Goal: Transaction & Acquisition: Purchase product/service

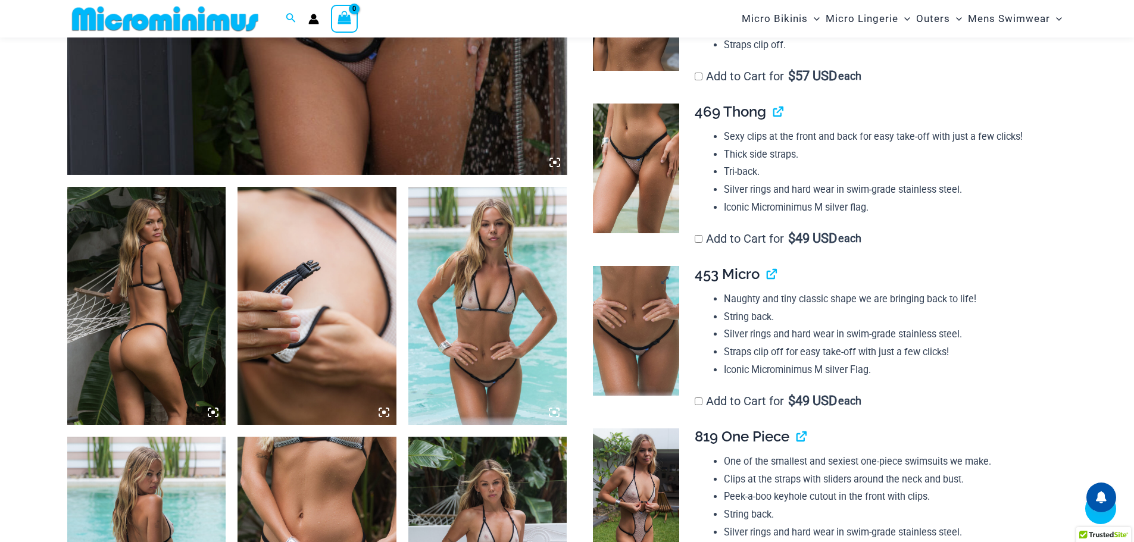
scroll to position [765, 0]
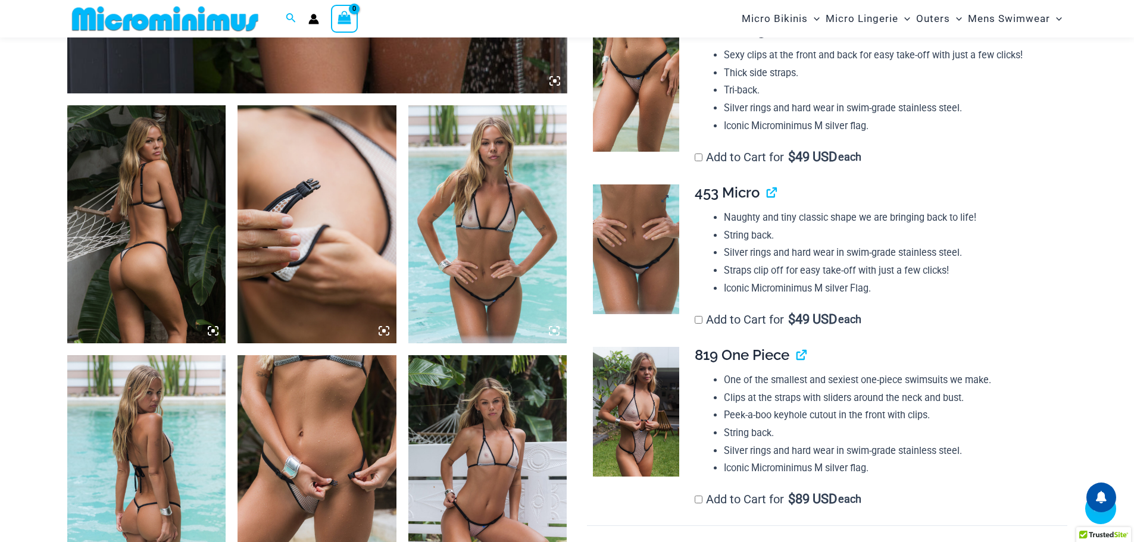
click at [645, 259] on img at bounding box center [636, 249] width 86 height 130
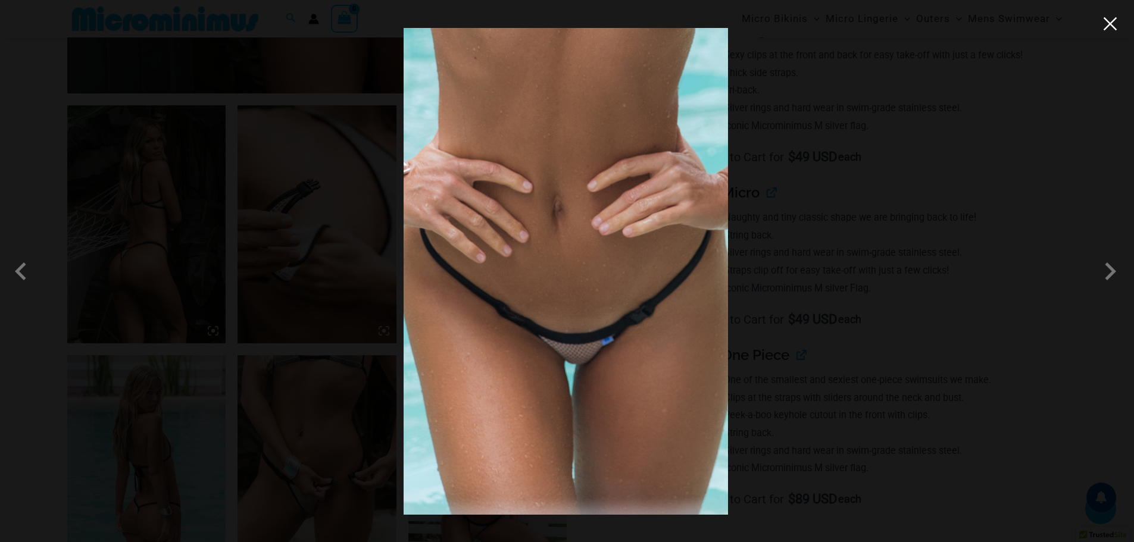
drag, startPoint x: 1116, startPoint y: 23, endPoint x: 1094, endPoint y: 32, distance: 23.2
click at [1115, 23] on button "Close" at bounding box center [1110, 24] width 18 height 18
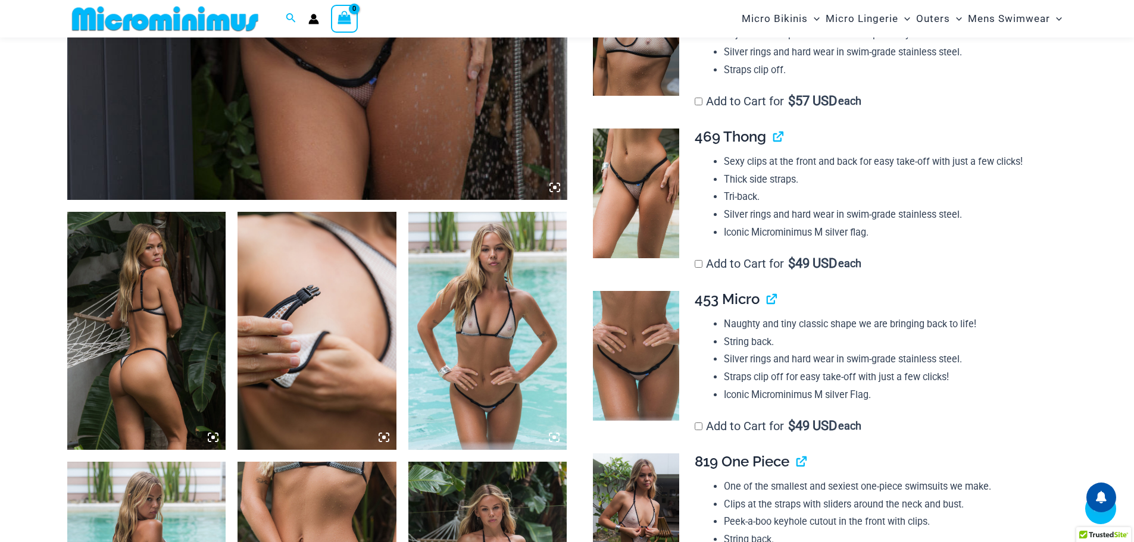
scroll to position [527, 0]
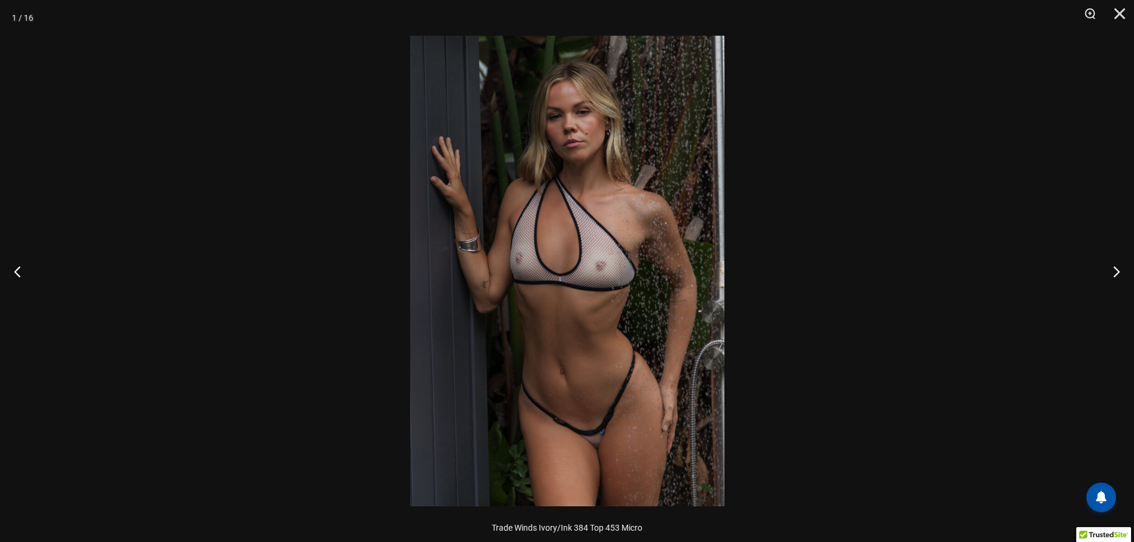
click at [558, 200] on img at bounding box center [567, 271] width 314 height 471
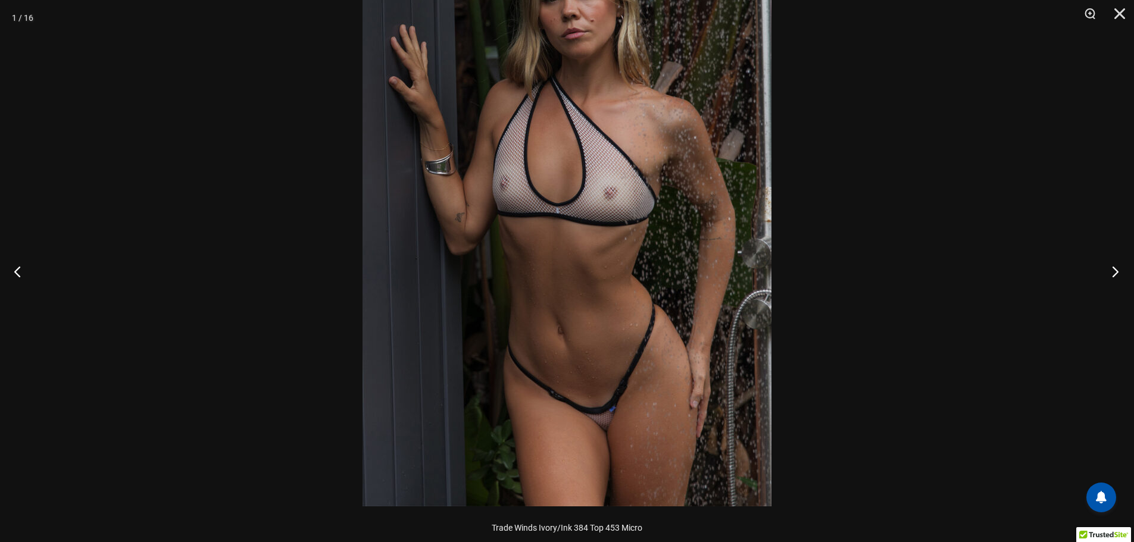
click at [1111, 270] on button "Next" at bounding box center [1111, 272] width 45 height 60
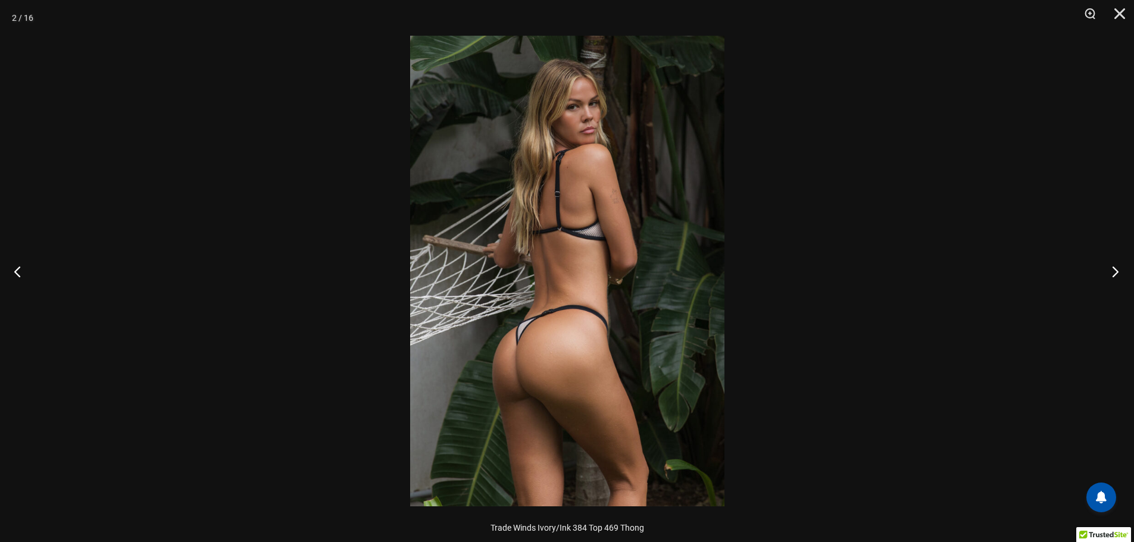
click at [1114, 270] on button "Next" at bounding box center [1111, 272] width 45 height 60
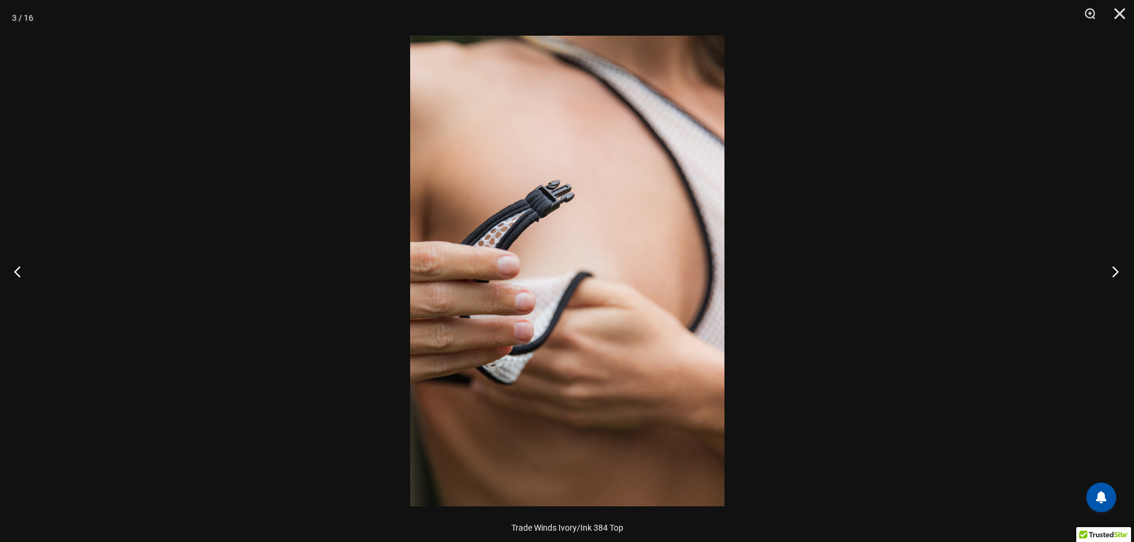
click at [1114, 270] on button "Next" at bounding box center [1111, 272] width 45 height 60
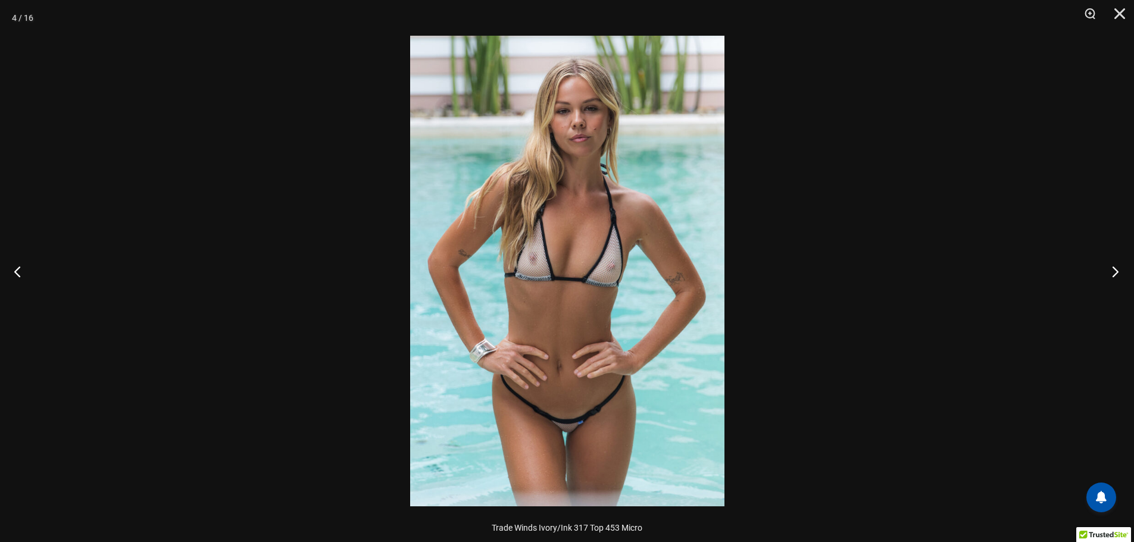
click at [1114, 270] on button "Next" at bounding box center [1111, 272] width 45 height 60
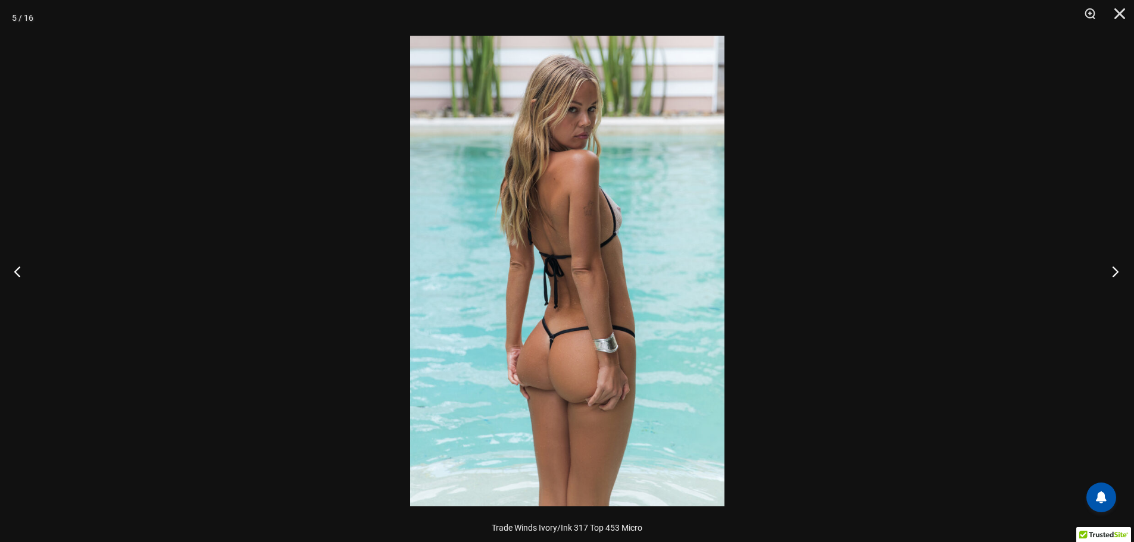
click at [1114, 273] on button "Next" at bounding box center [1111, 272] width 45 height 60
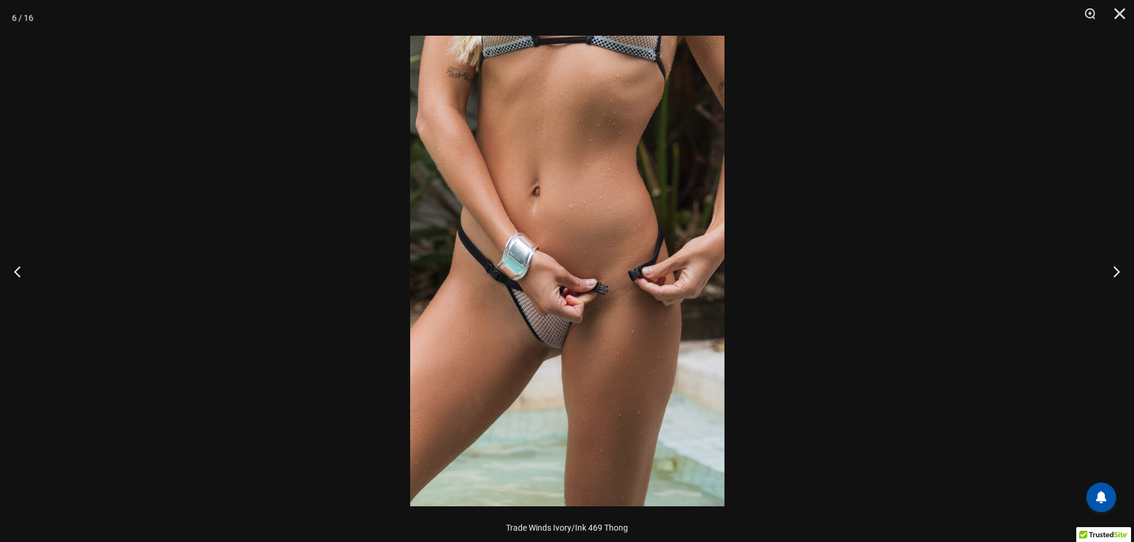
click at [593, 389] on img at bounding box center [567, 271] width 314 height 471
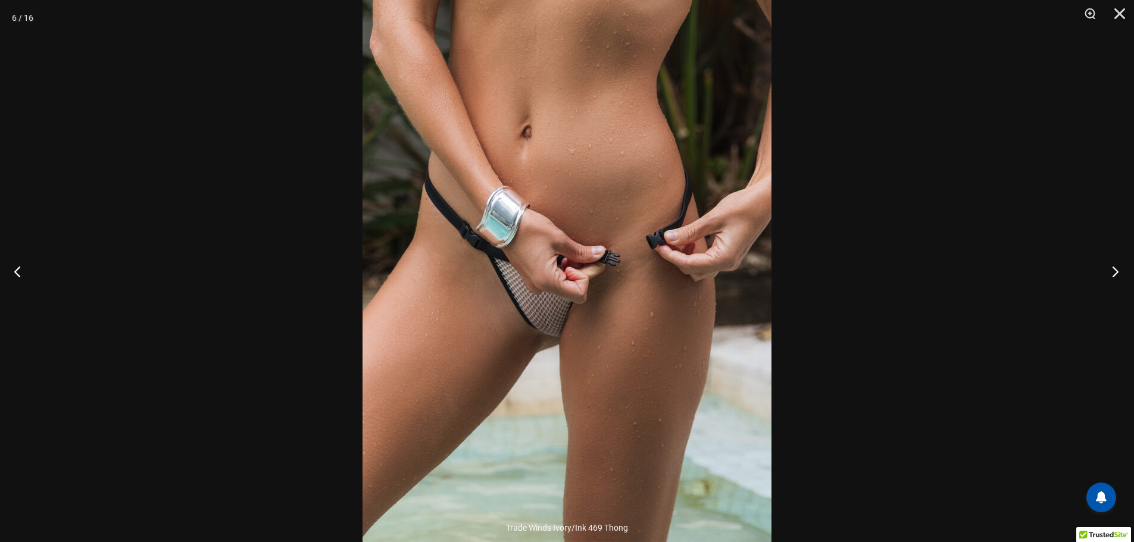
click at [1114, 272] on button "Next" at bounding box center [1111, 272] width 45 height 60
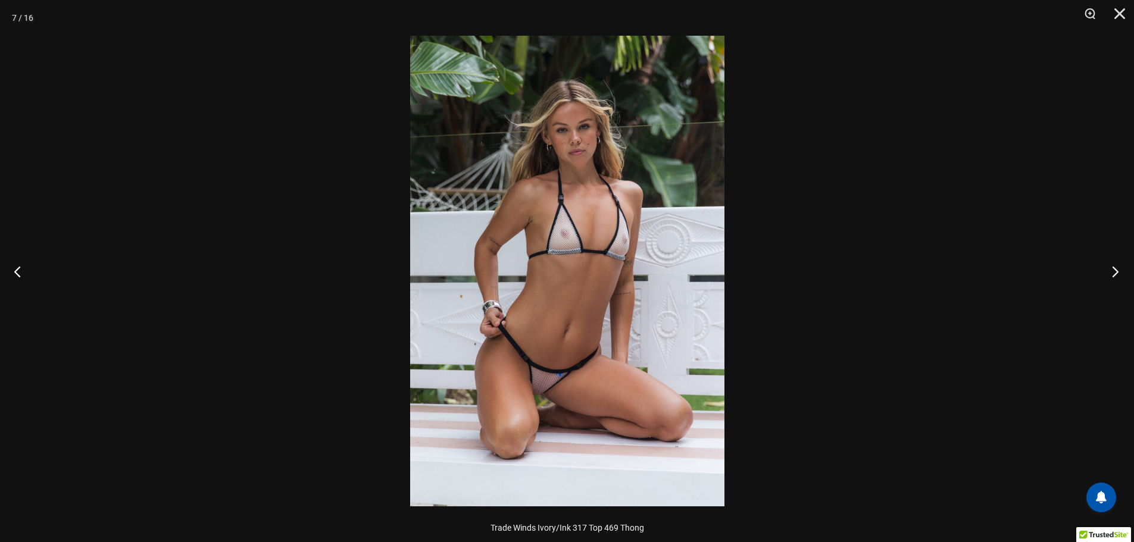
click at [1110, 272] on button "Next" at bounding box center [1111, 272] width 45 height 60
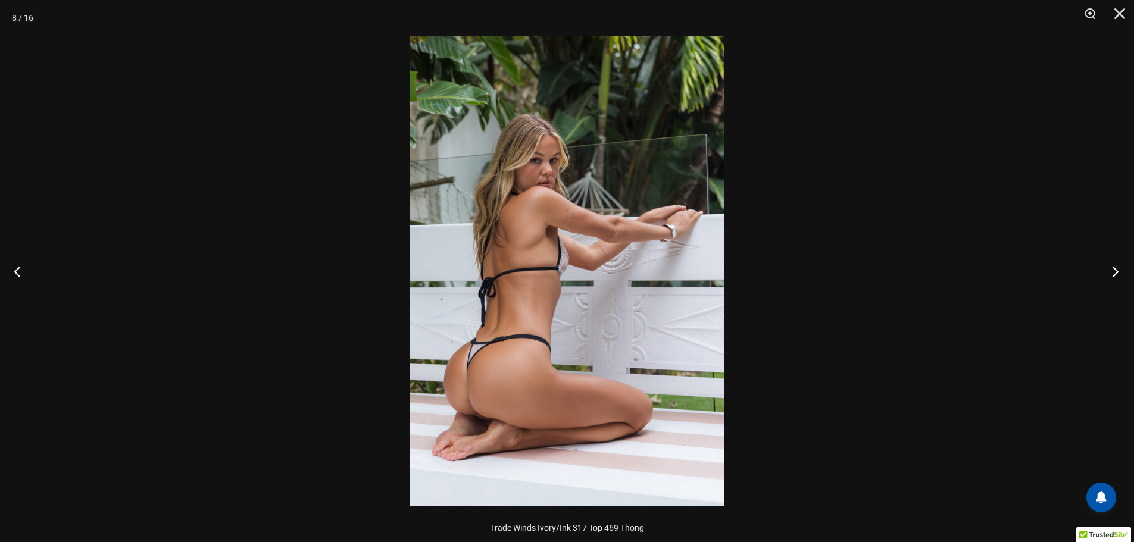
click at [1111, 273] on button "Next" at bounding box center [1111, 272] width 45 height 60
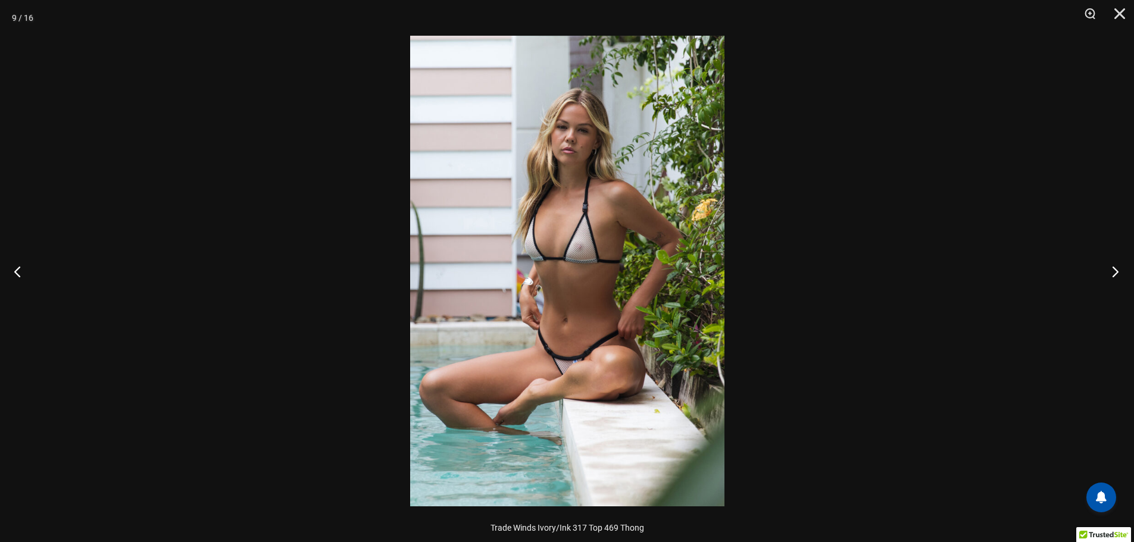
click at [1111, 273] on button "Next" at bounding box center [1111, 272] width 45 height 60
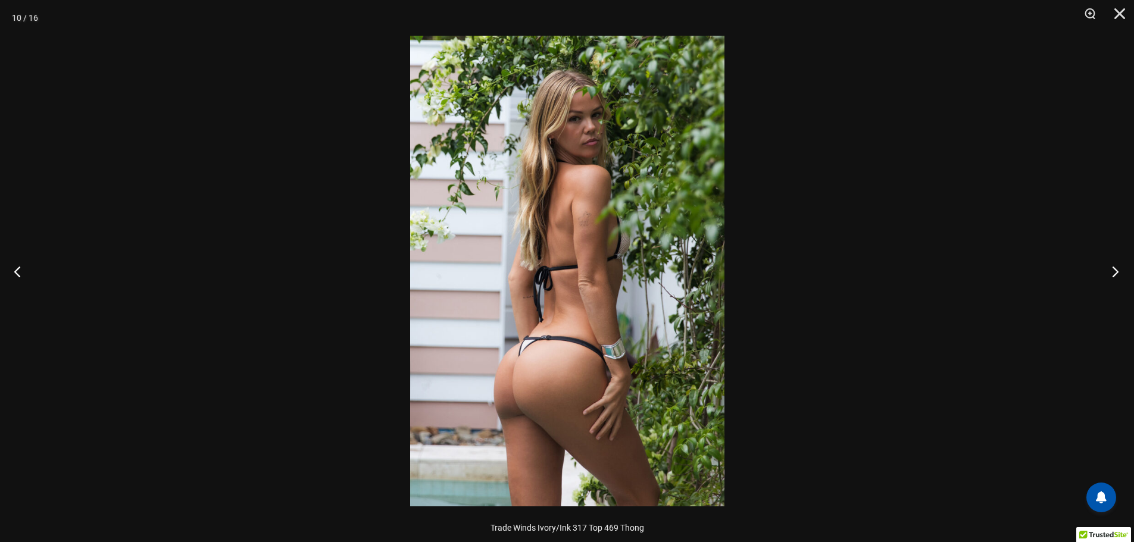
click at [1108, 274] on button "Next" at bounding box center [1111, 272] width 45 height 60
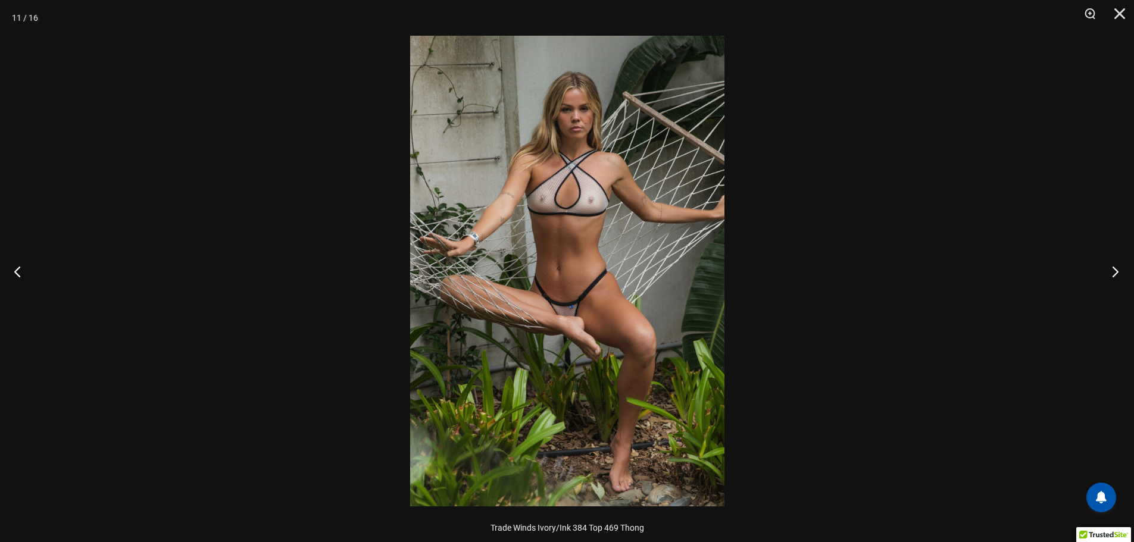
click at [1106, 274] on button "Next" at bounding box center [1111, 272] width 45 height 60
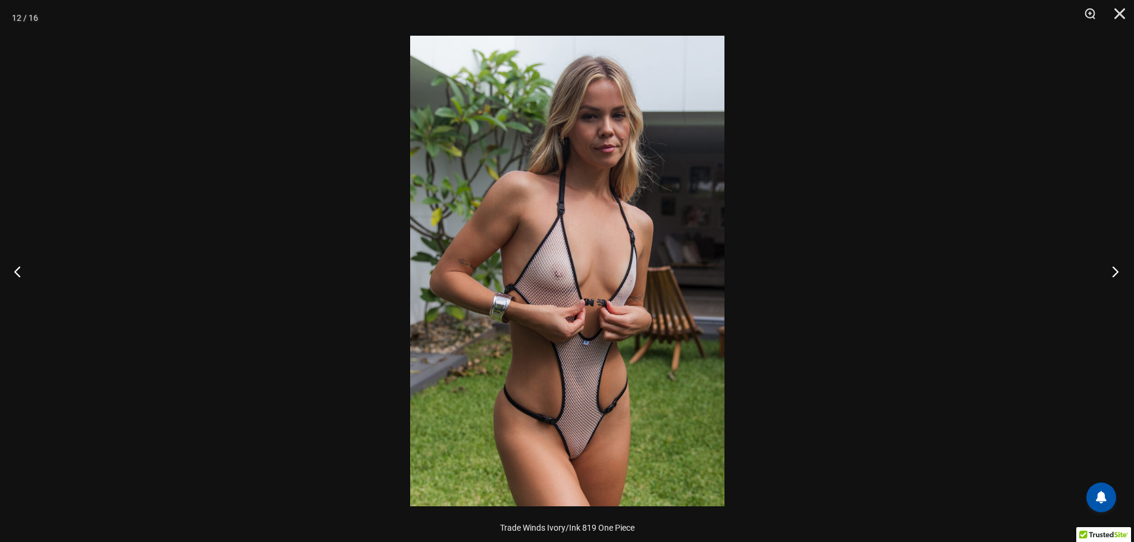
click at [1106, 274] on button "Next" at bounding box center [1111, 272] width 45 height 60
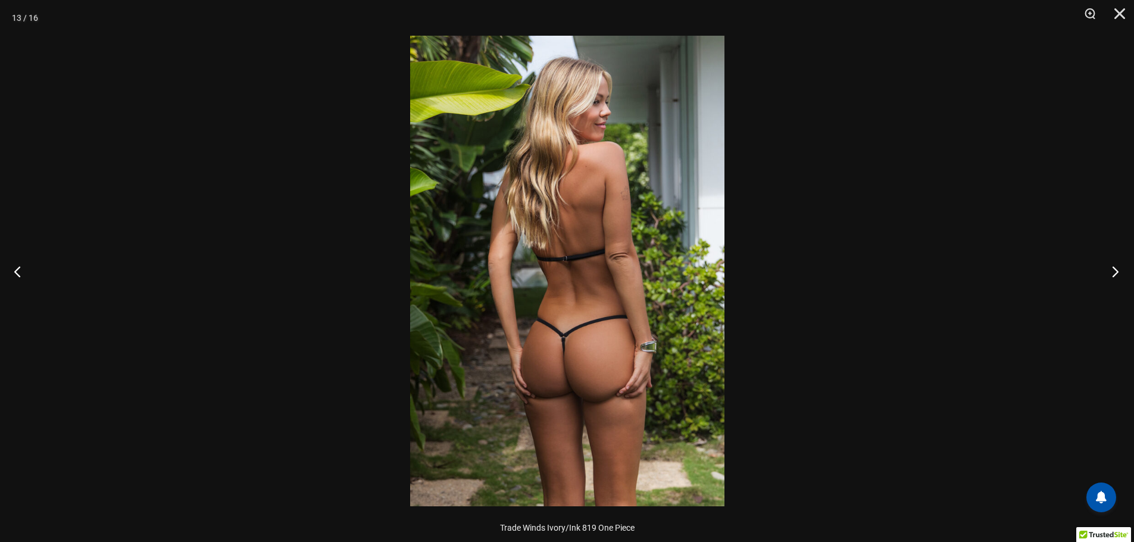
click at [1106, 274] on button "Next" at bounding box center [1111, 272] width 45 height 60
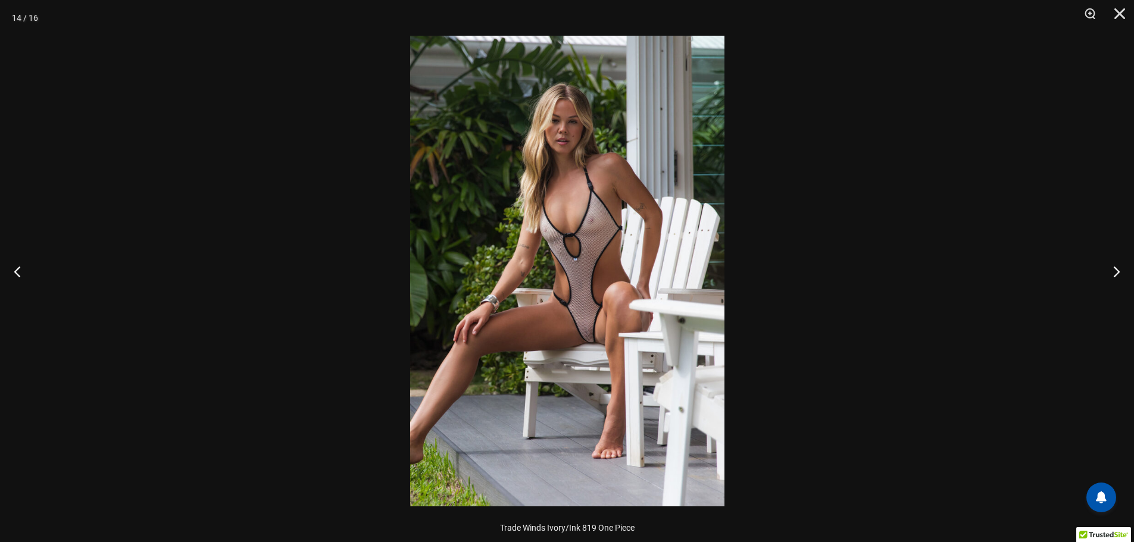
click at [662, 386] on img at bounding box center [567, 271] width 314 height 471
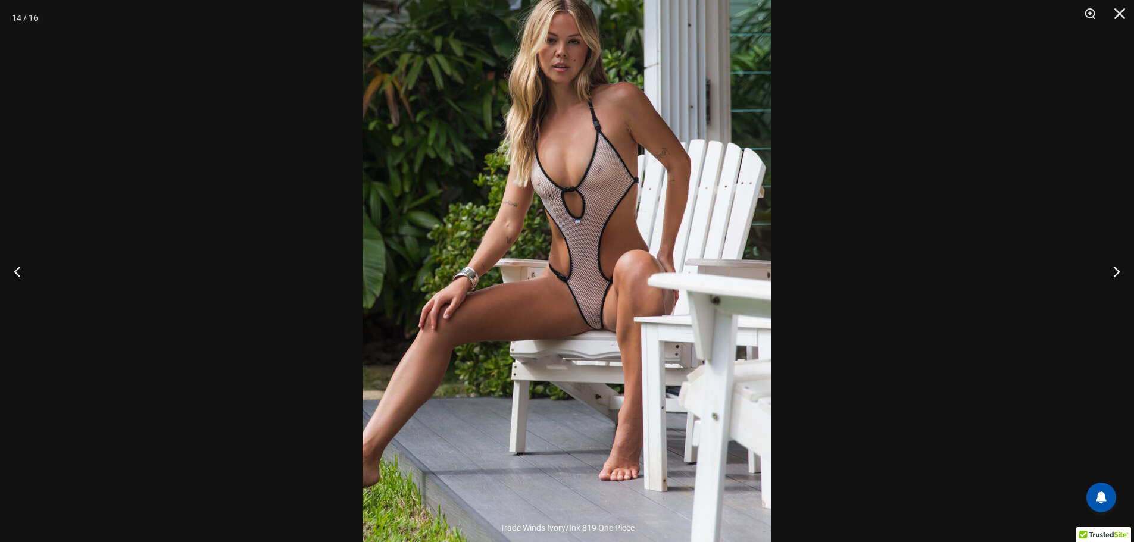
click at [592, 434] on img at bounding box center [566, 236] width 409 height 613
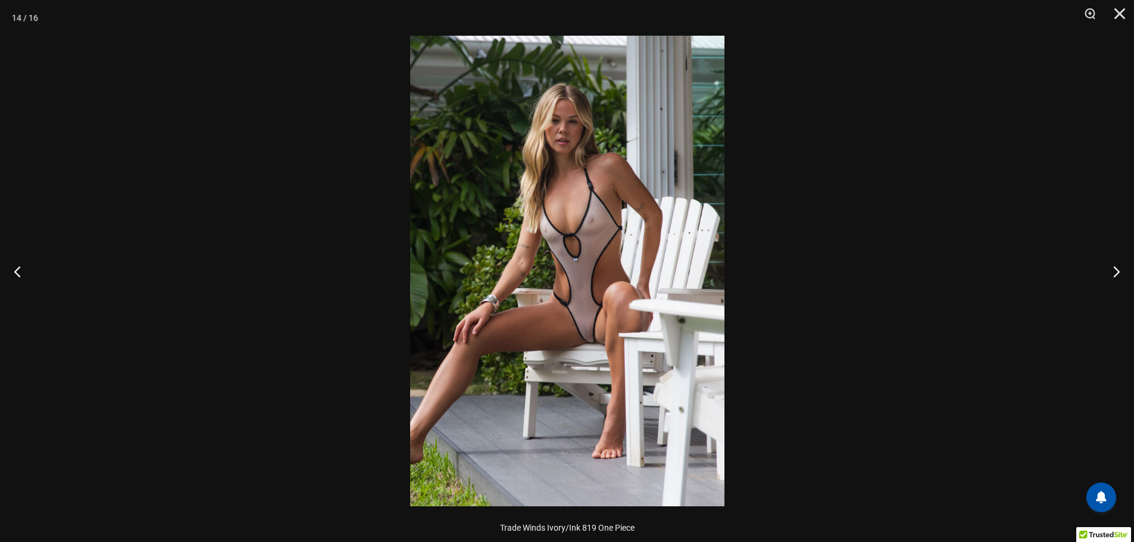
click at [592, 434] on img at bounding box center [567, 271] width 314 height 471
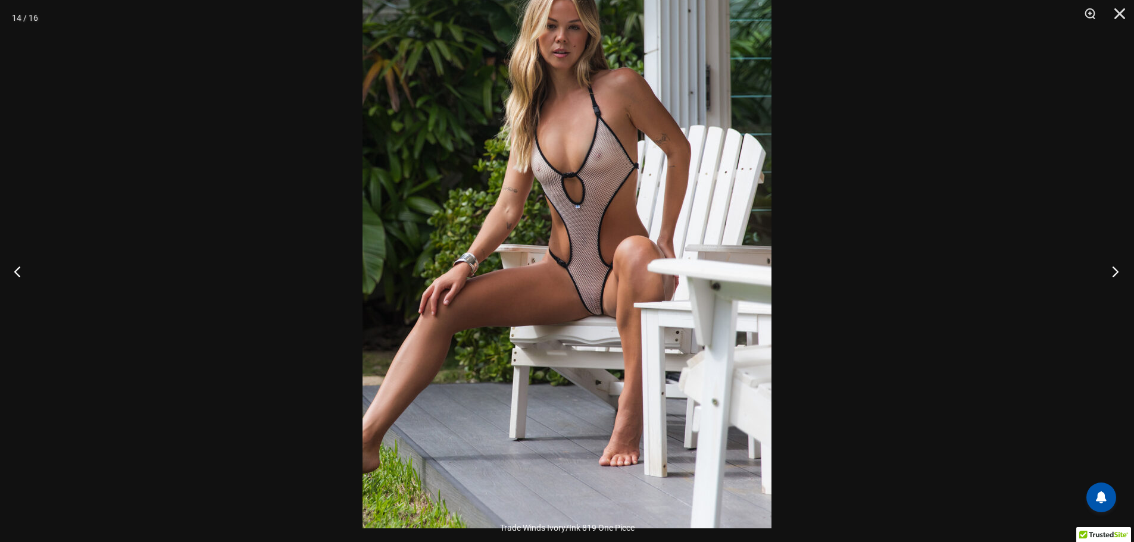
click at [1111, 264] on button "Next" at bounding box center [1111, 272] width 45 height 60
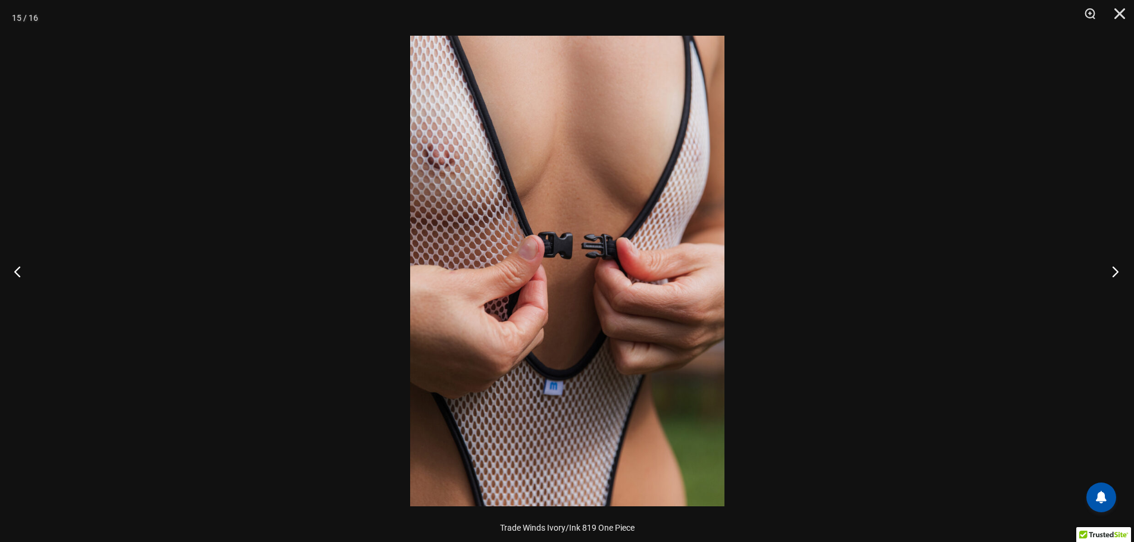
click at [1111, 264] on button "Next" at bounding box center [1111, 272] width 45 height 60
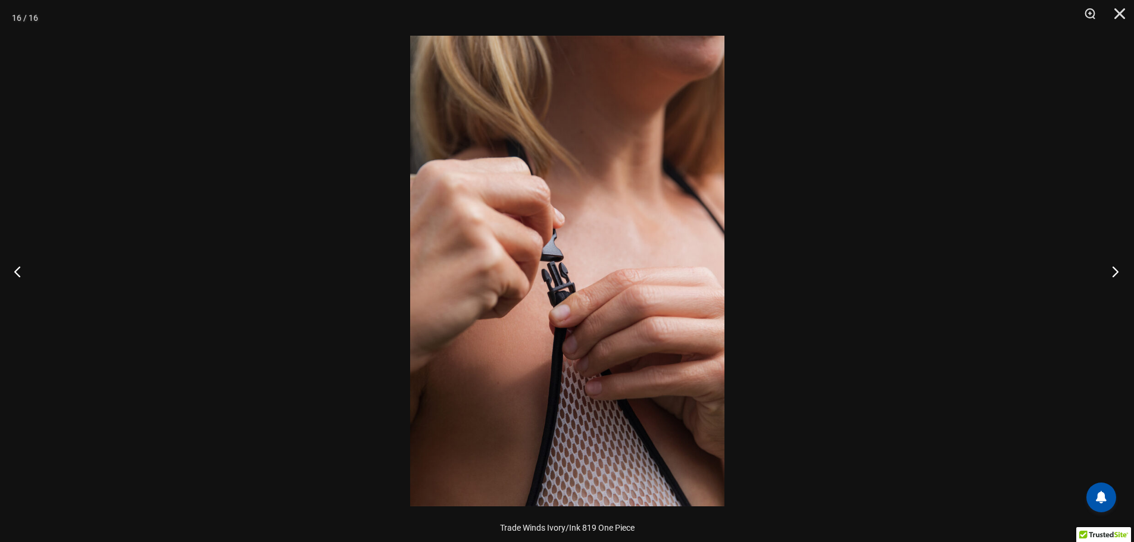
click at [1110, 264] on button "Next" at bounding box center [1111, 272] width 45 height 60
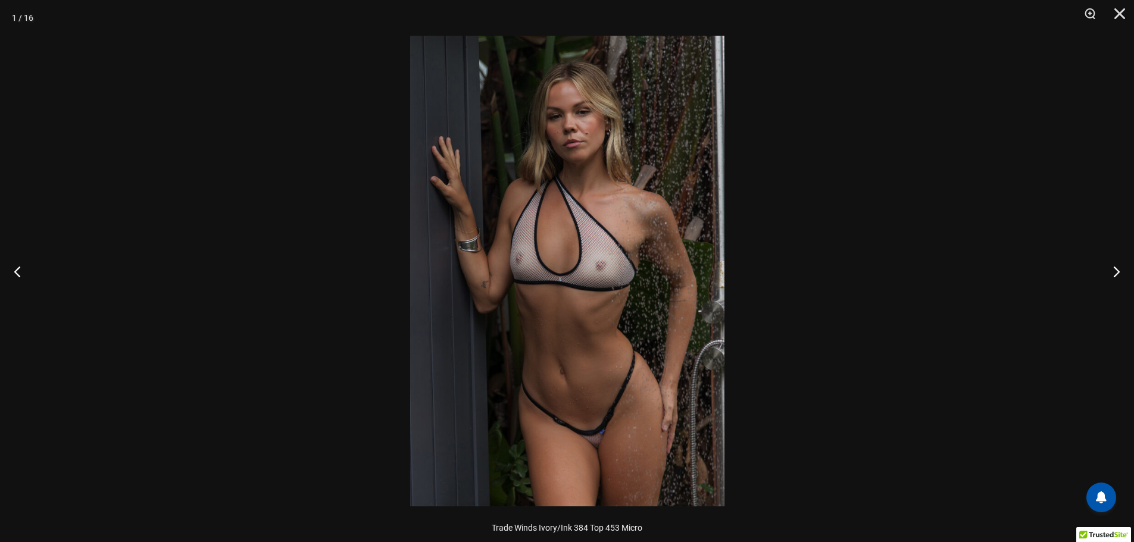
click at [670, 359] on img at bounding box center [567, 271] width 314 height 471
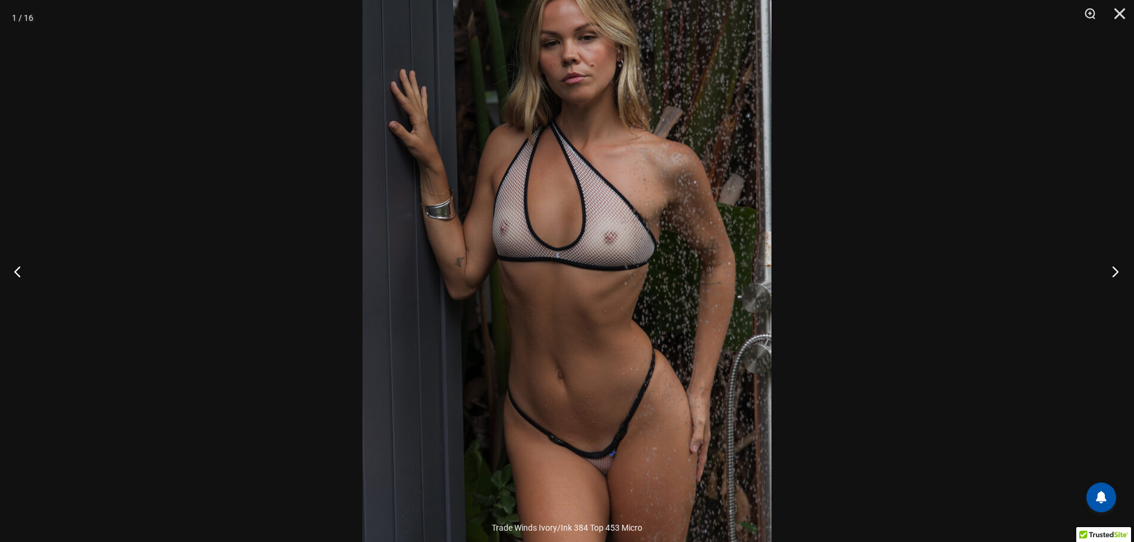
click at [1114, 272] on button "Next" at bounding box center [1111, 272] width 45 height 60
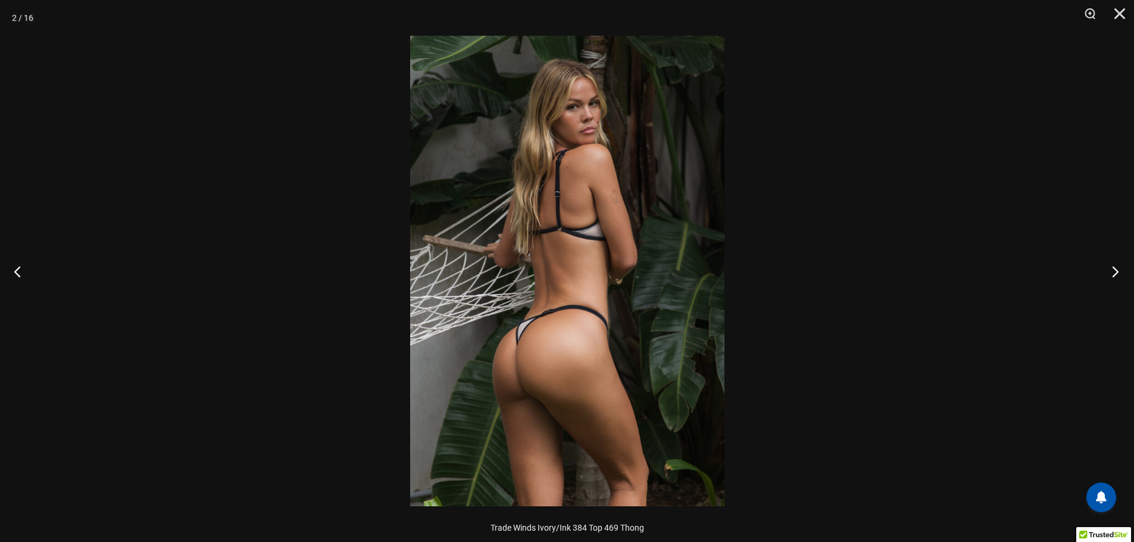
click at [1114, 272] on button "Next" at bounding box center [1111, 272] width 45 height 60
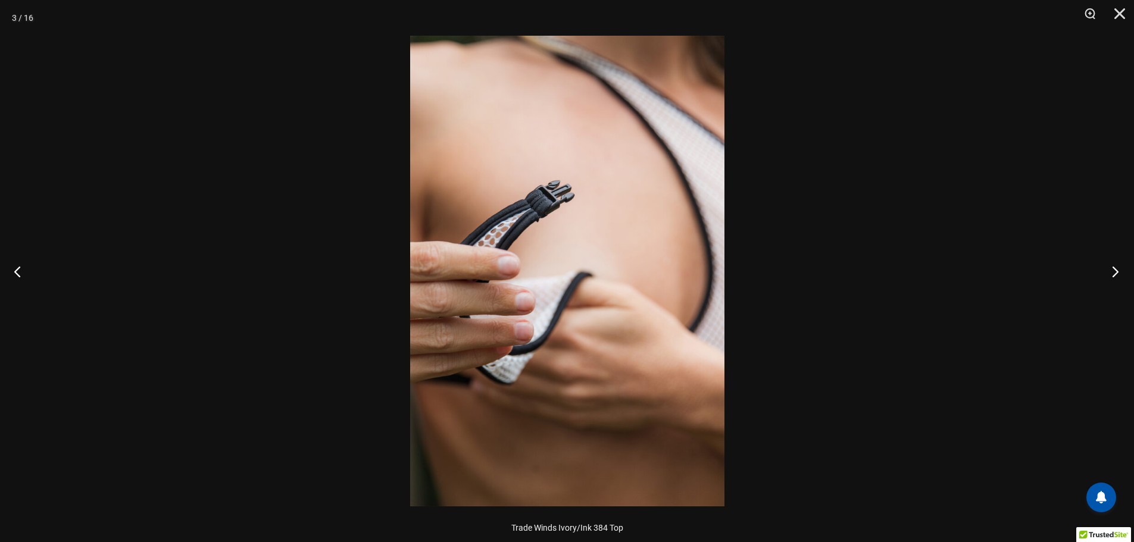
click at [1114, 272] on button "Next" at bounding box center [1111, 272] width 45 height 60
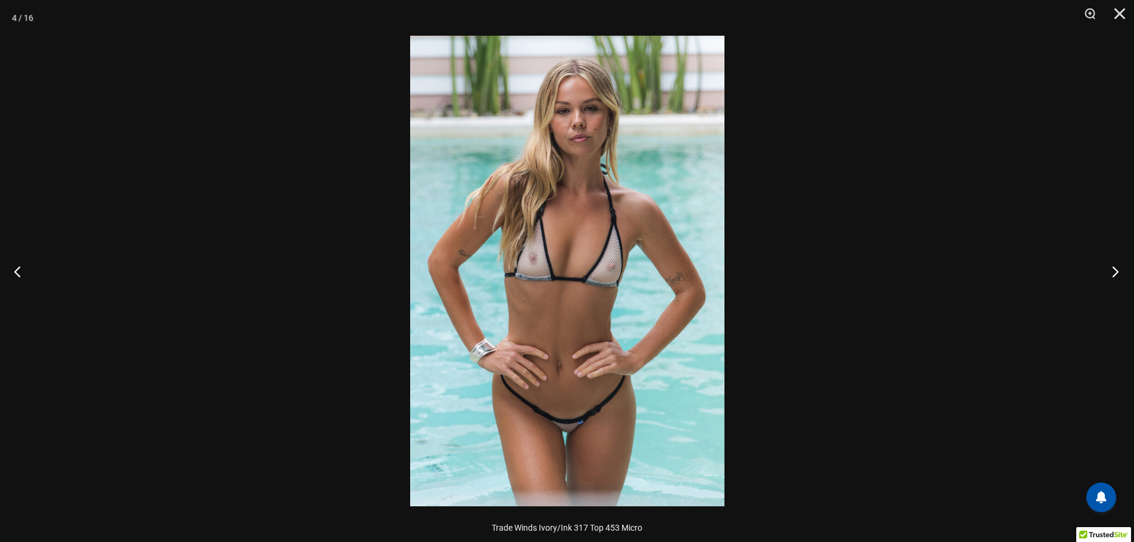
click at [1114, 272] on button "Next" at bounding box center [1111, 272] width 45 height 60
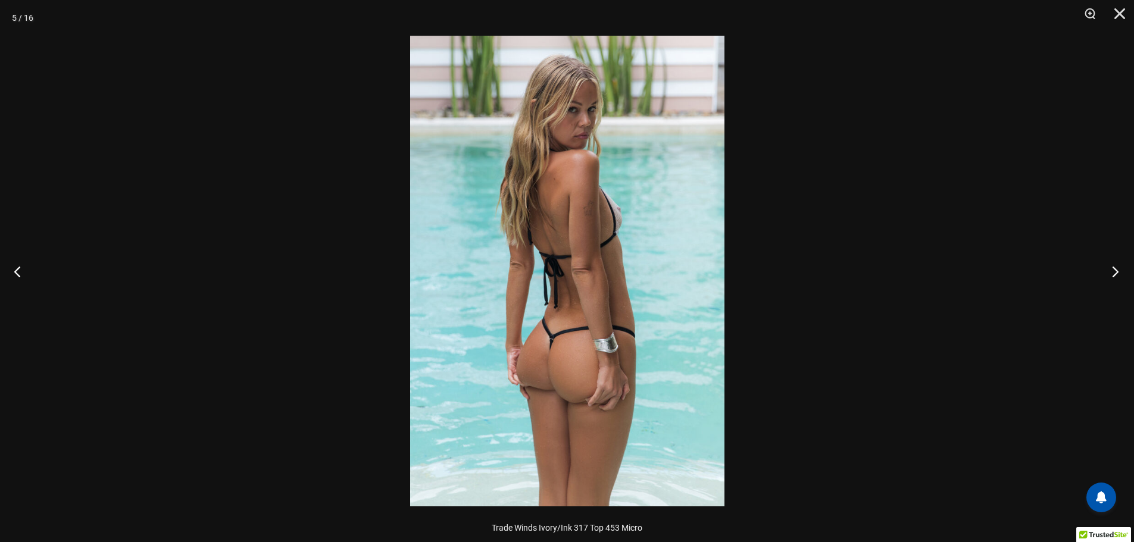
click at [1114, 272] on button "Next" at bounding box center [1111, 272] width 45 height 60
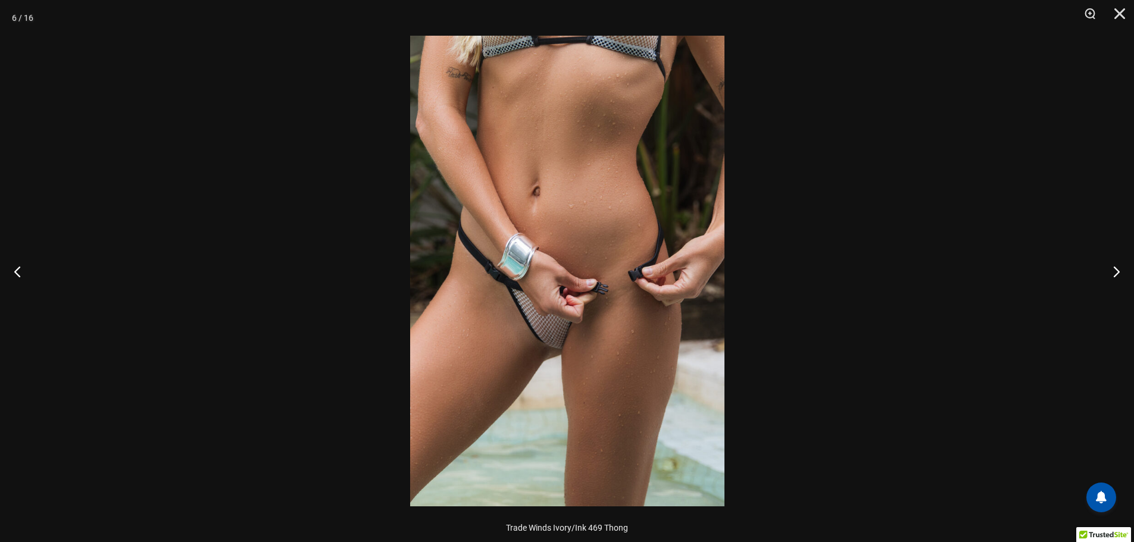
click at [548, 389] on img at bounding box center [567, 271] width 314 height 471
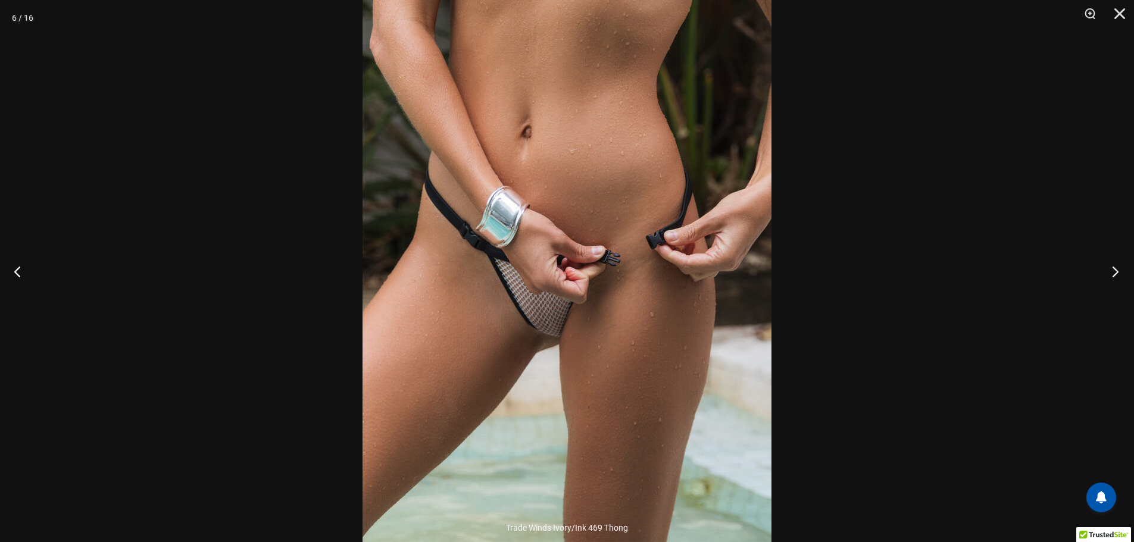
click at [1113, 270] on button "Next" at bounding box center [1111, 272] width 45 height 60
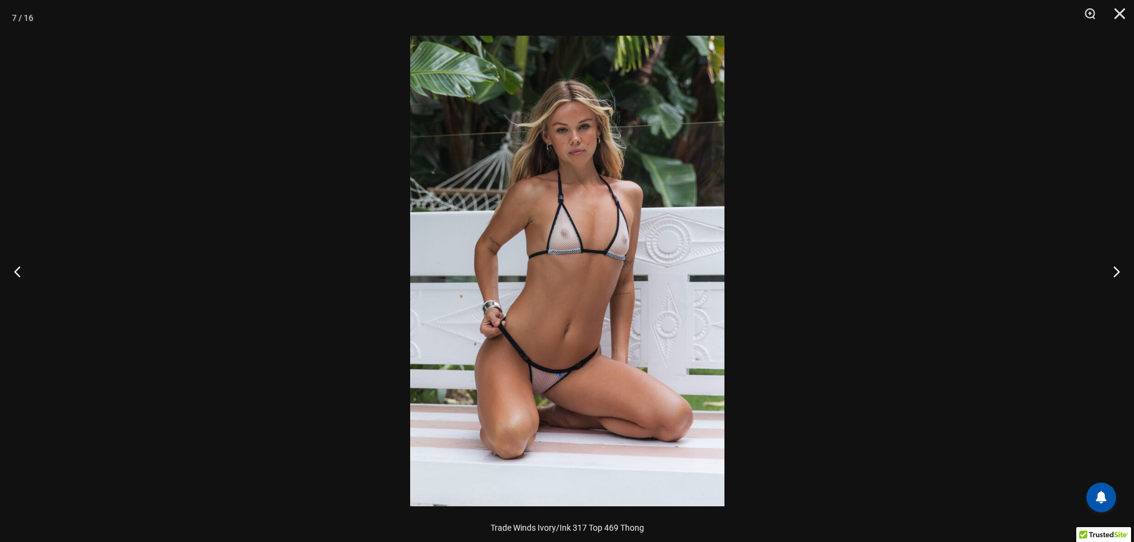
click at [602, 353] on img at bounding box center [567, 271] width 314 height 471
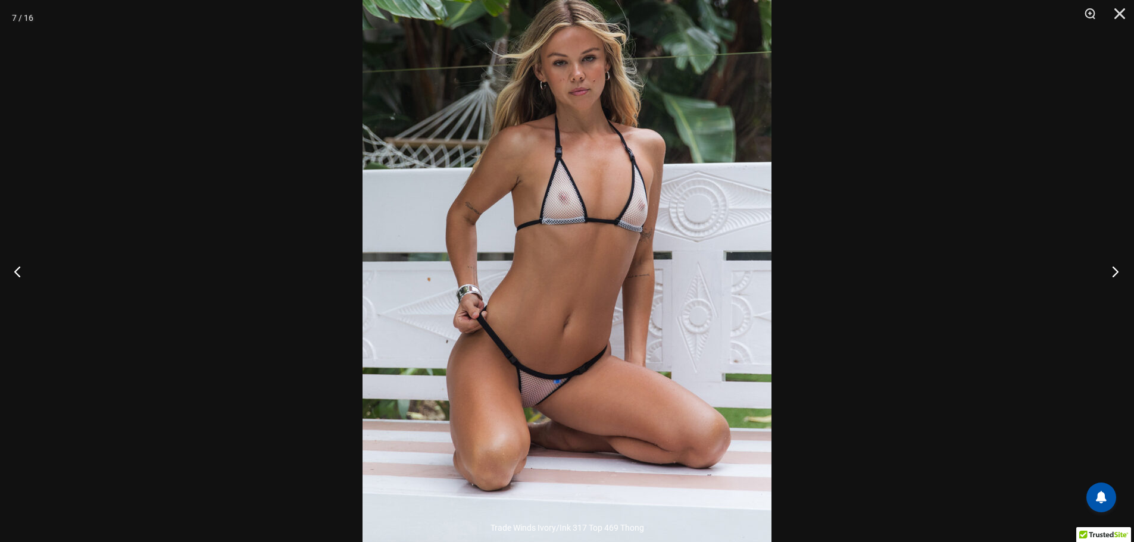
click at [1113, 269] on button "Next" at bounding box center [1111, 272] width 45 height 60
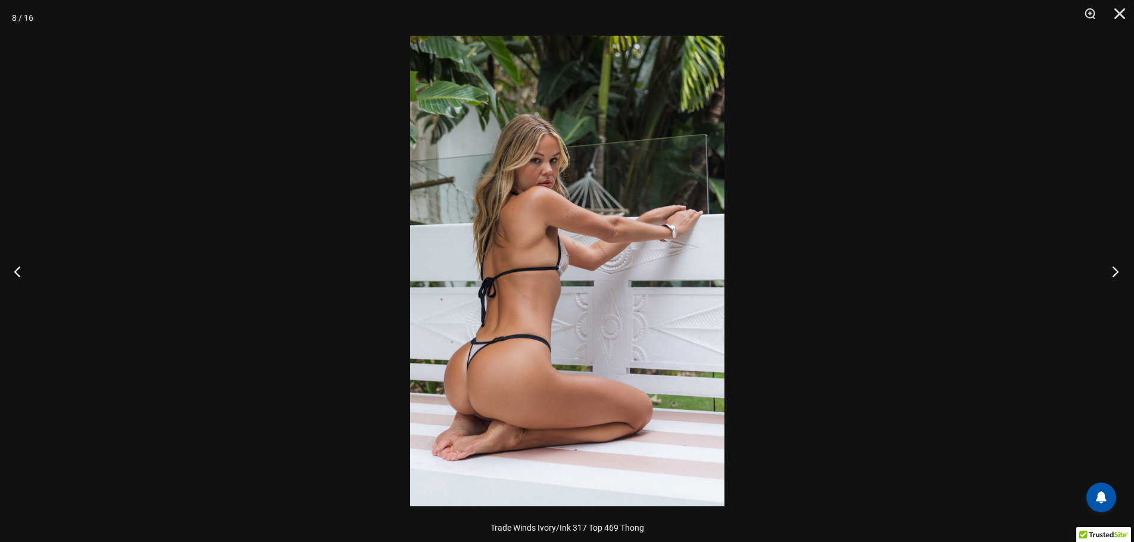
click at [1112, 269] on button "Next" at bounding box center [1111, 272] width 45 height 60
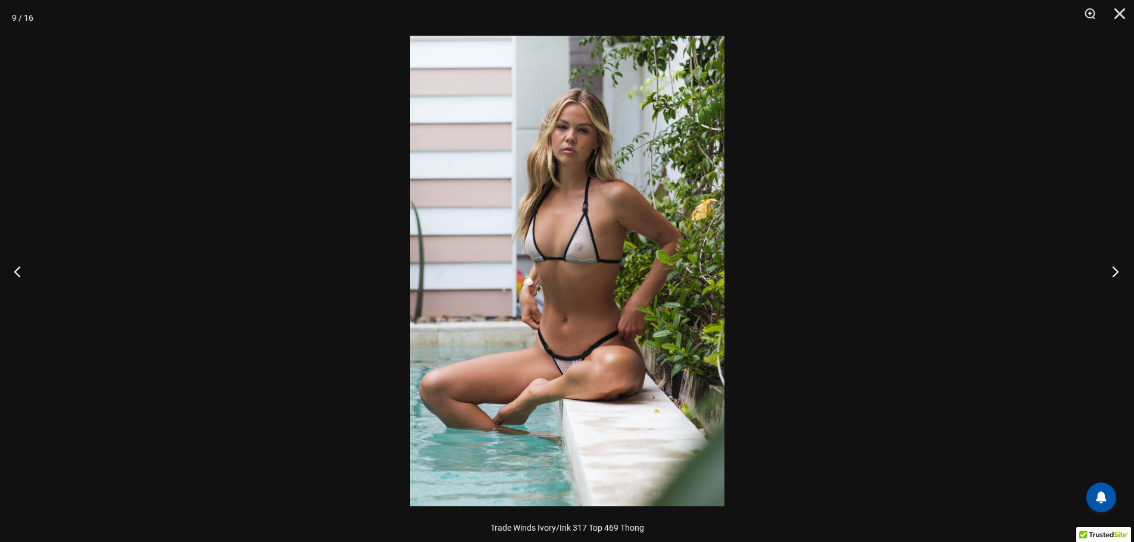
click at [1111, 270] on button "Next" at bounding box center [1111, 272] width 45 height 60
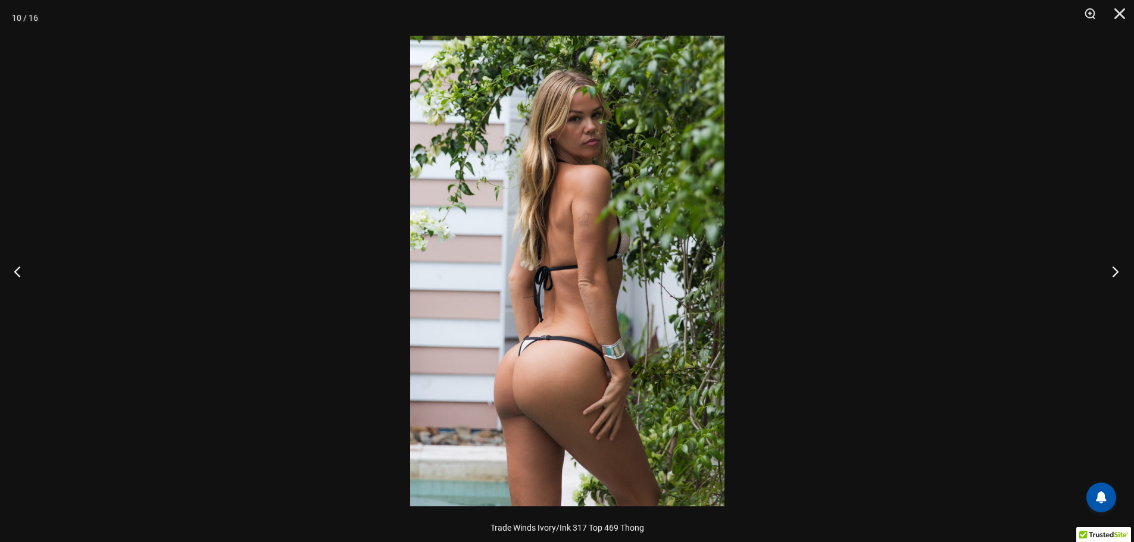
click at [1111, 270] on button "Next" at bounding box center [1111, 272] width 45 height 60
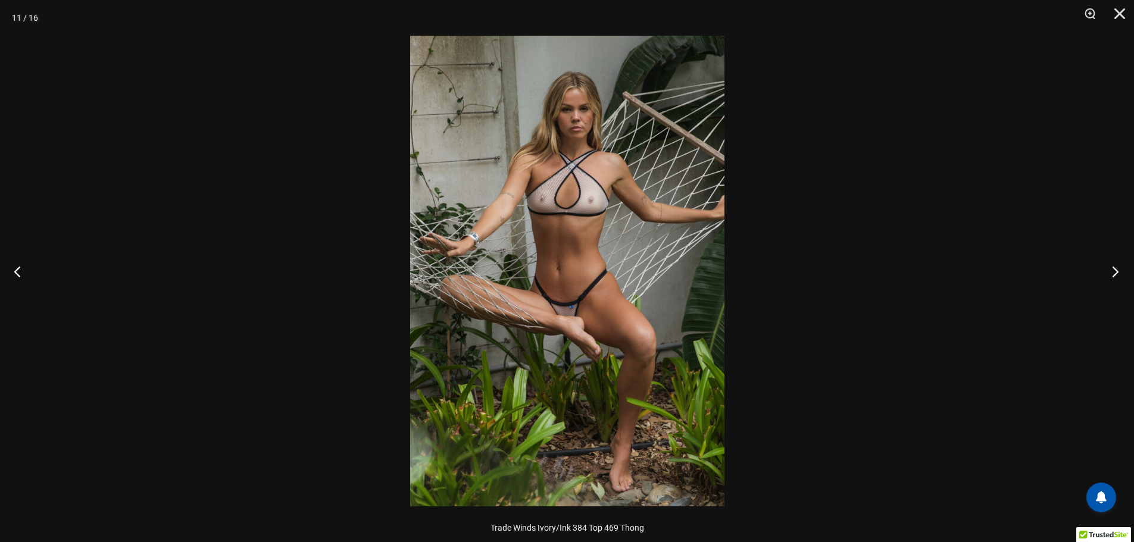
click at [1110, 270] on button "Next" at bounding box center [1111, 272] width 45 height 60
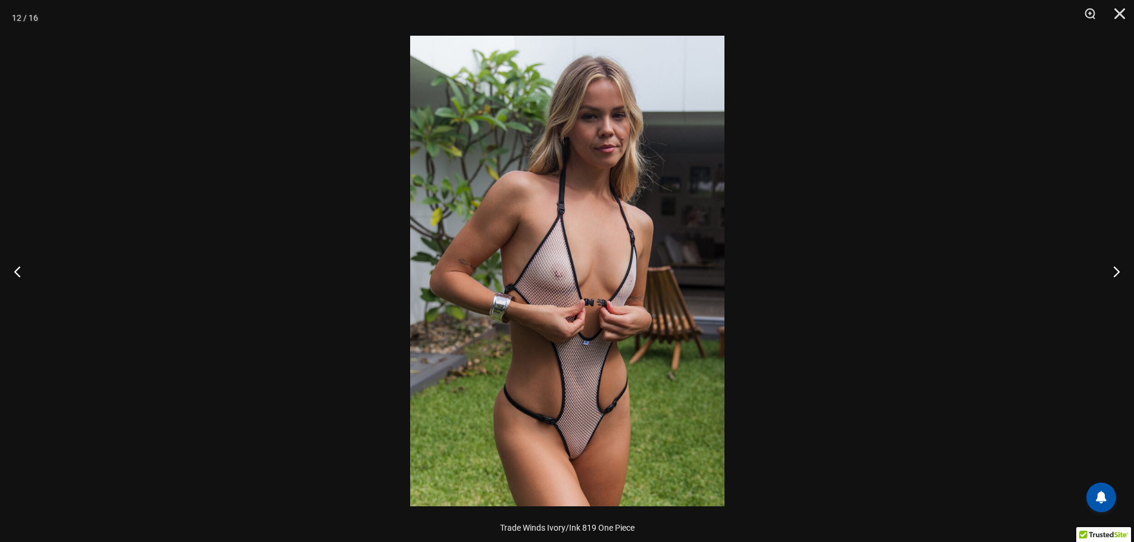
click at [632, 417] on img at bounding box center [567, 271] width 314 height 471
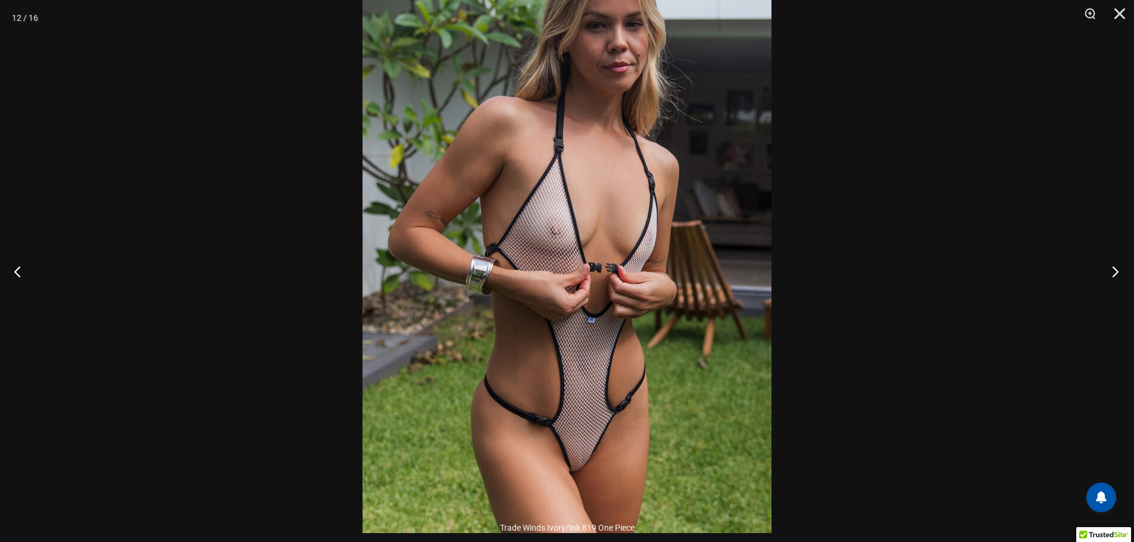
click at [1112, 269] on button "Next" at bounding box center [1111, 272] width 45 height 60
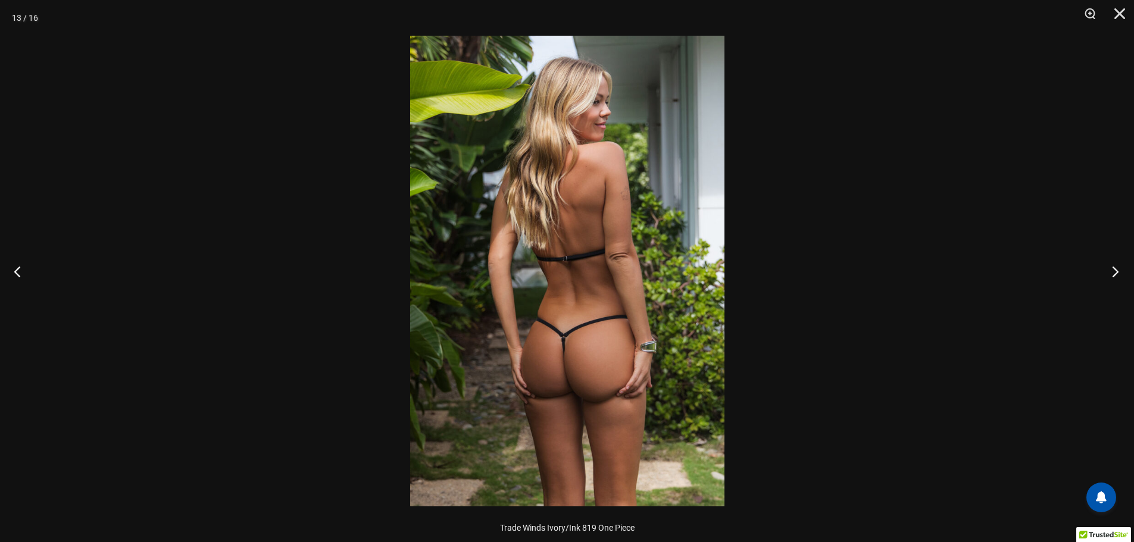
click at [1111, 269] on button "Next" at bounding box center [1111, 272] width 45 height 60
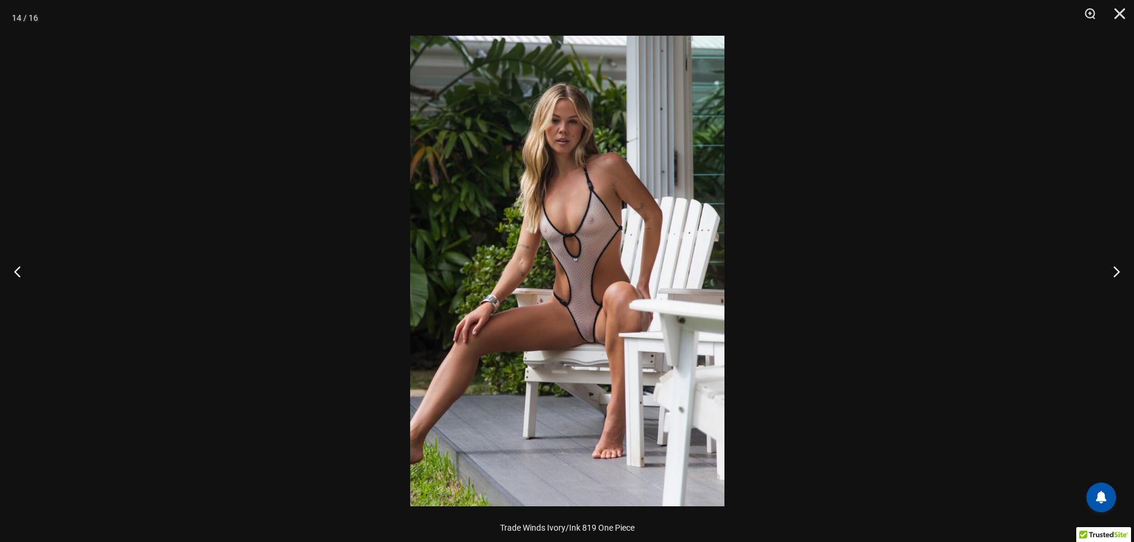
click at [556, 422] on img at bounding box center [567, 271] width 314 height 471
